Goal: Transaction & Acquisition: Purchase product/service

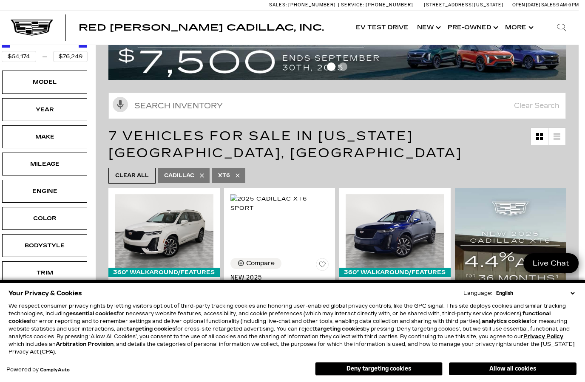
scroll to position [77, 6]
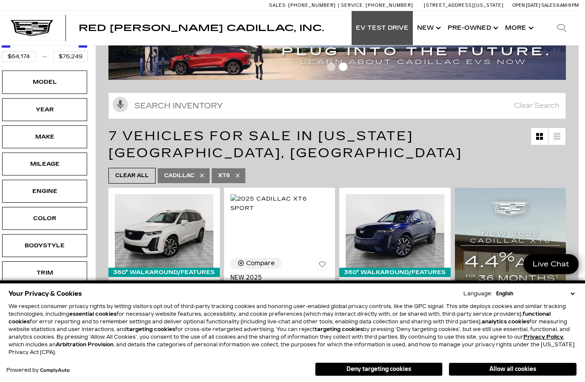
click at [389, 32] on link "EV Test Drive" at bounding box center [382, 28] width 61 height 34
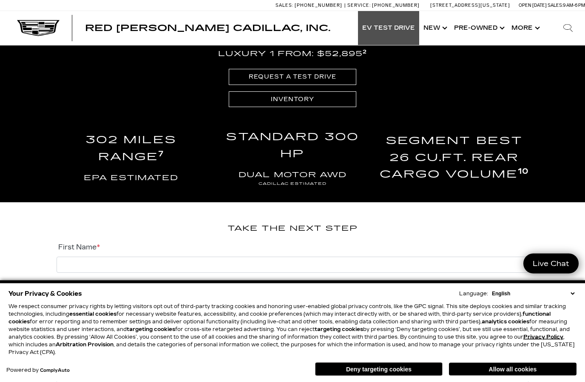
scroll to position [1683, 0]
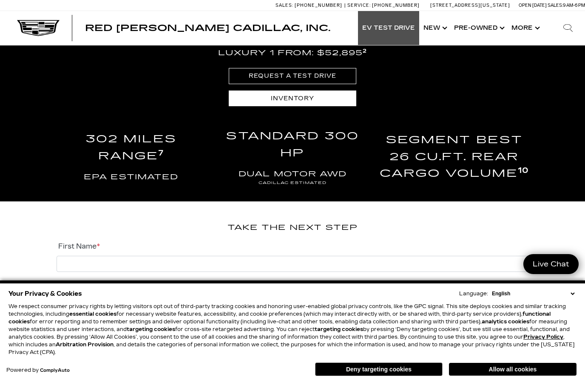
click at [347, 96] on link "Inventory" at bounding box center [293, 99] width 128 height 16
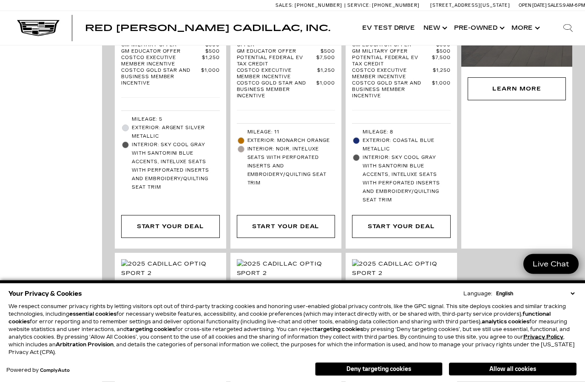
scroll to position [1278, 0]
click at [492, 31] on link "Show Pre-Owned" at bounding box center [478, 28] width 57 height 34
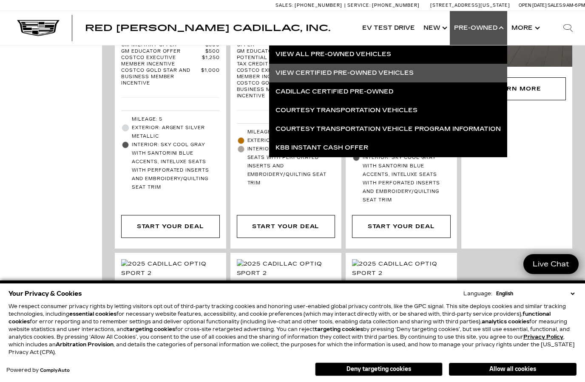
click at [417, 74] on link "View Certified Pre-Owned Vehicles" at bounding box center [388, 73] width 238 height 19
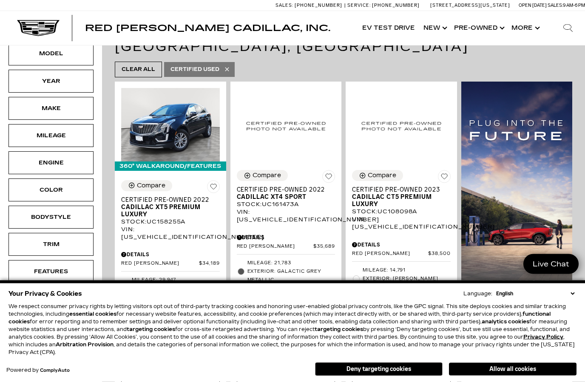
scroll to position [180, 0]
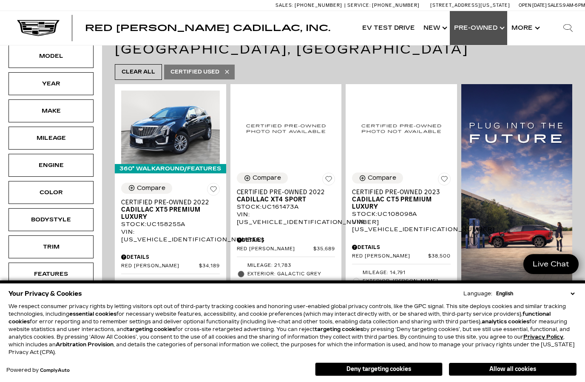
click at [499, 31] on link "Show Pre-Owned" at bounding box center [478, 28] width 57 height 34
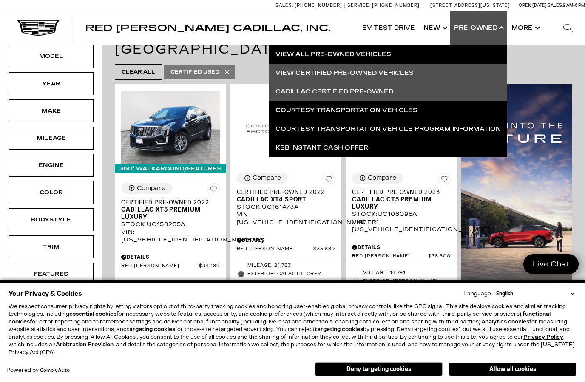
click at [394, 94] on link "Cadillac Certified Pre-Owned" at bounding box center [388, 91] width 238 height 19
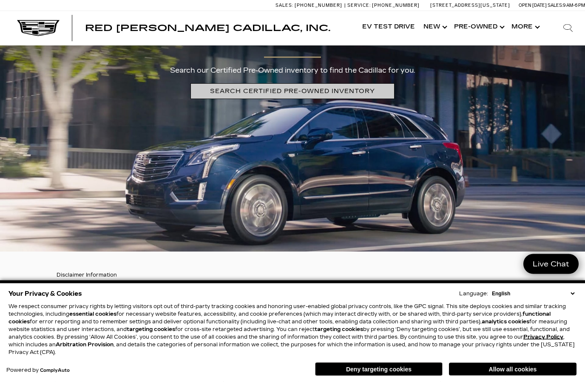
scroll to position [1743, 0]
click at [349, 99] on link "SEARCH CERTIFIED PRE-OWNED INVENTORY" at bounding box center [292, 91] width 204 height 16
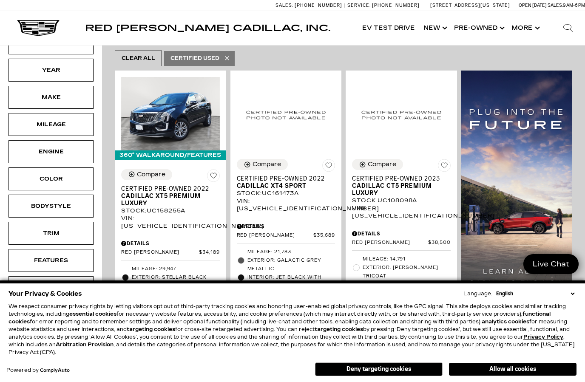
scroll to position [192, 0]
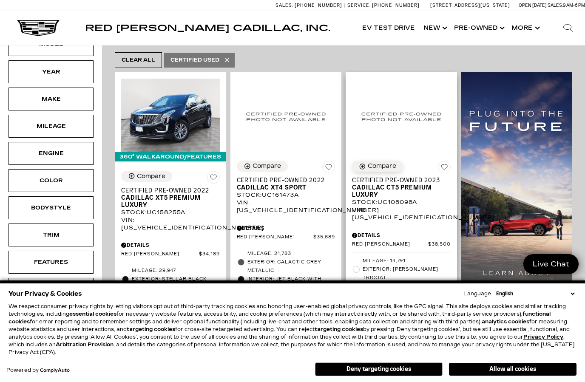
click at [400, 161] on button "Compare" at bounding box center [377, 166] width 51 height 11
click at [406, 177] on span "Certified Pre-Owned 2023" at bounding box center [398, 180] width 92 height 7
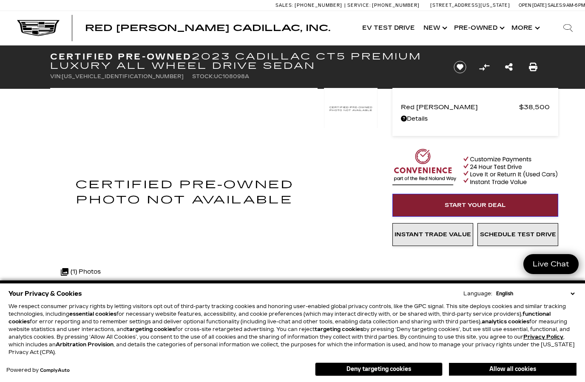
click at [514, 207] on link "Start Your Deal" at bounding box center [475, 205] width 166 height 23
